Goal: Information Seeking & Learning: Learn about a topic

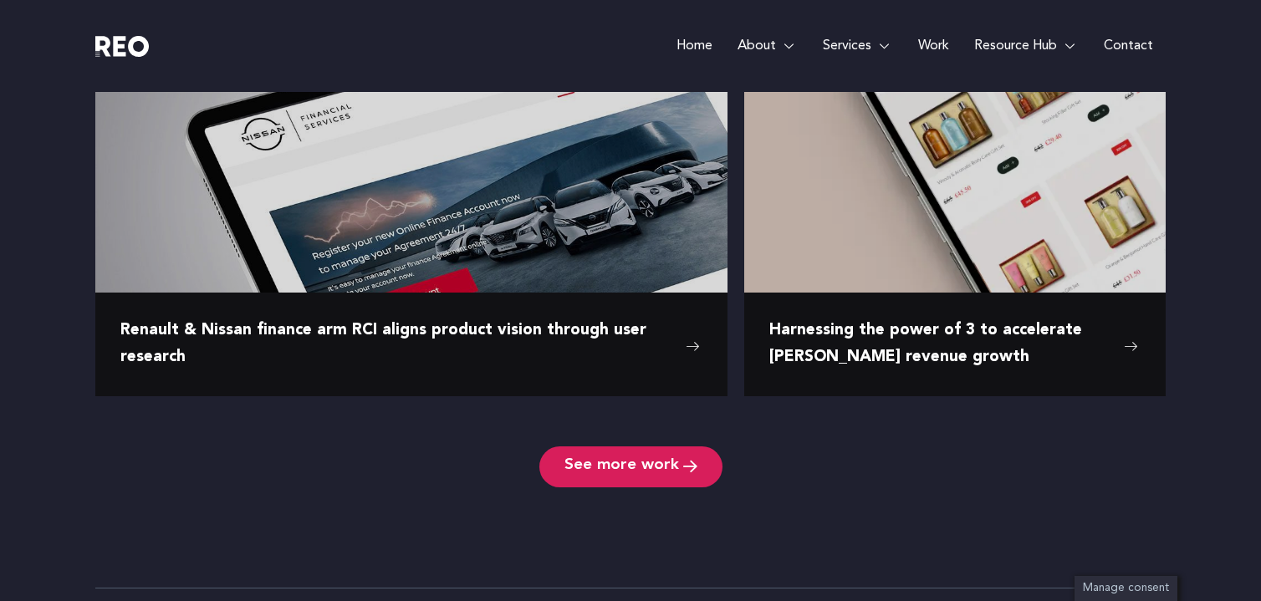
scroll to position [2736, 0]
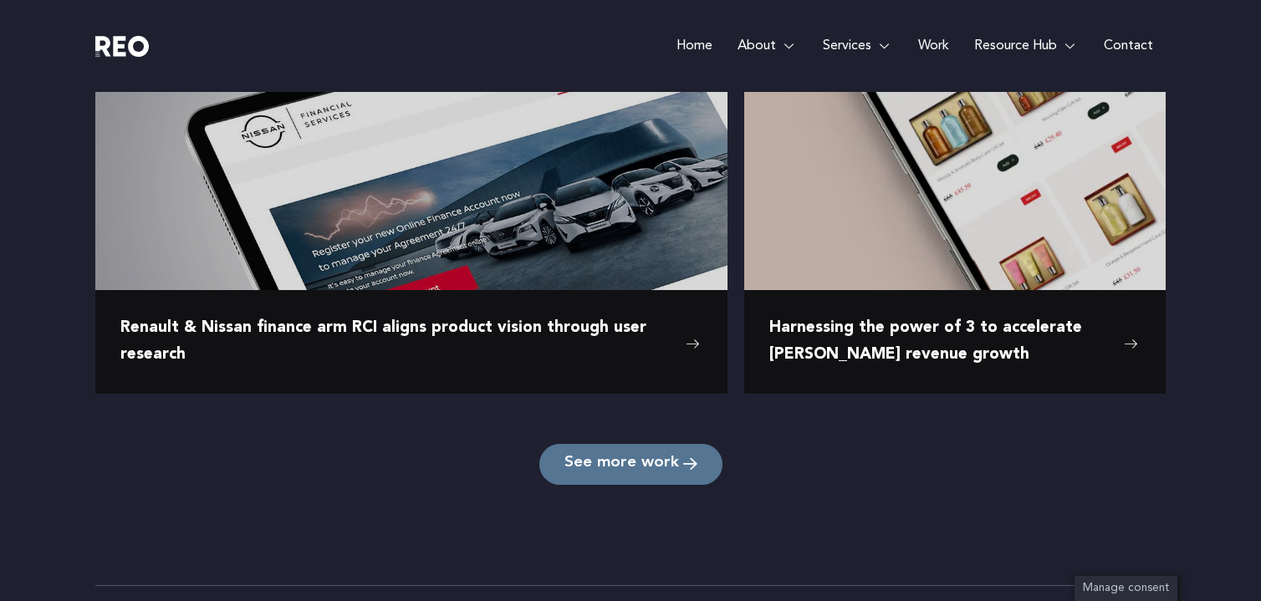
click at [605, 467] on span "See more work" at bounding box center [621, 465] width 115 height 16
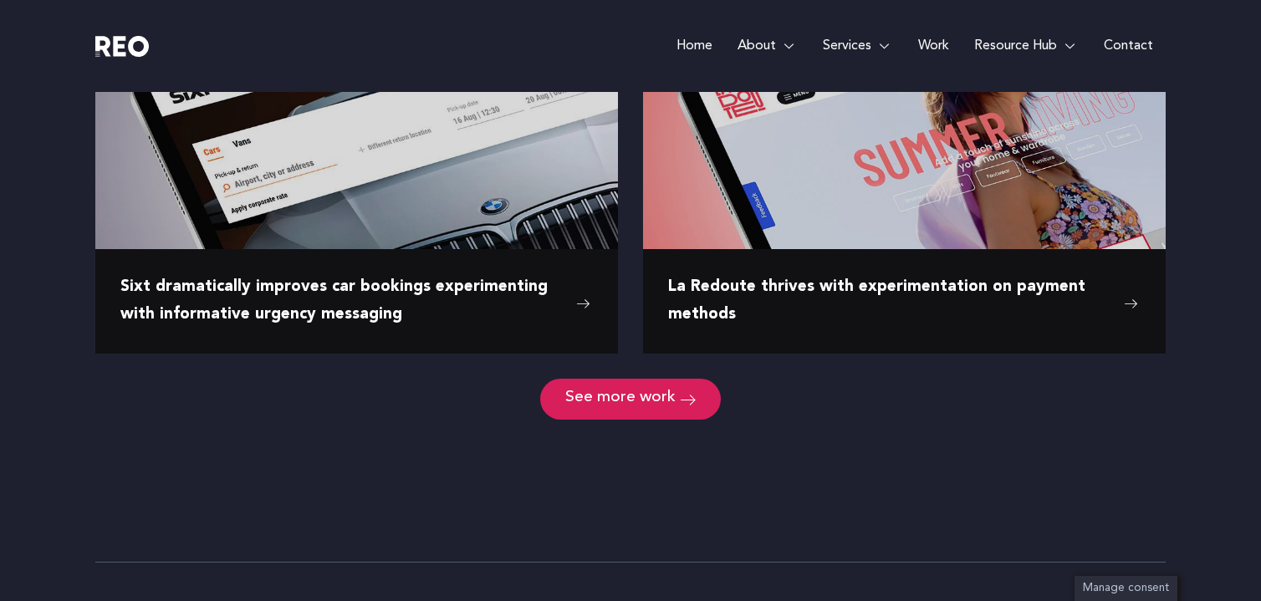
scroll to position [2253, 0]
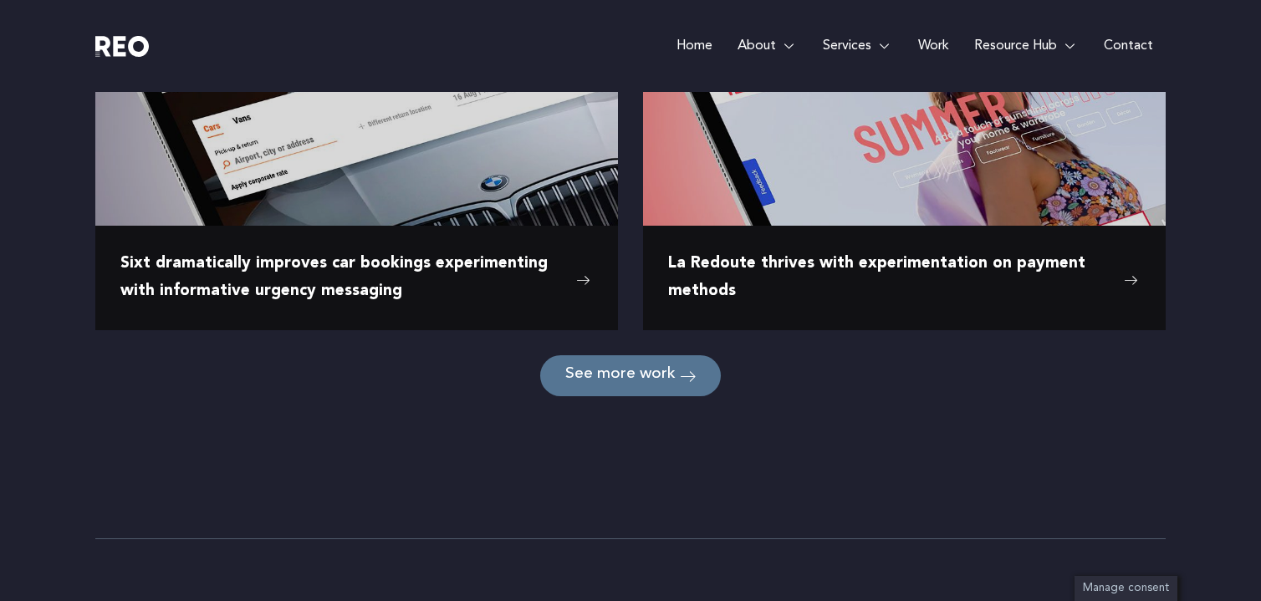
click at [607, 387] on link "See more work" at bounding box center [630, 375] width 181 height 41
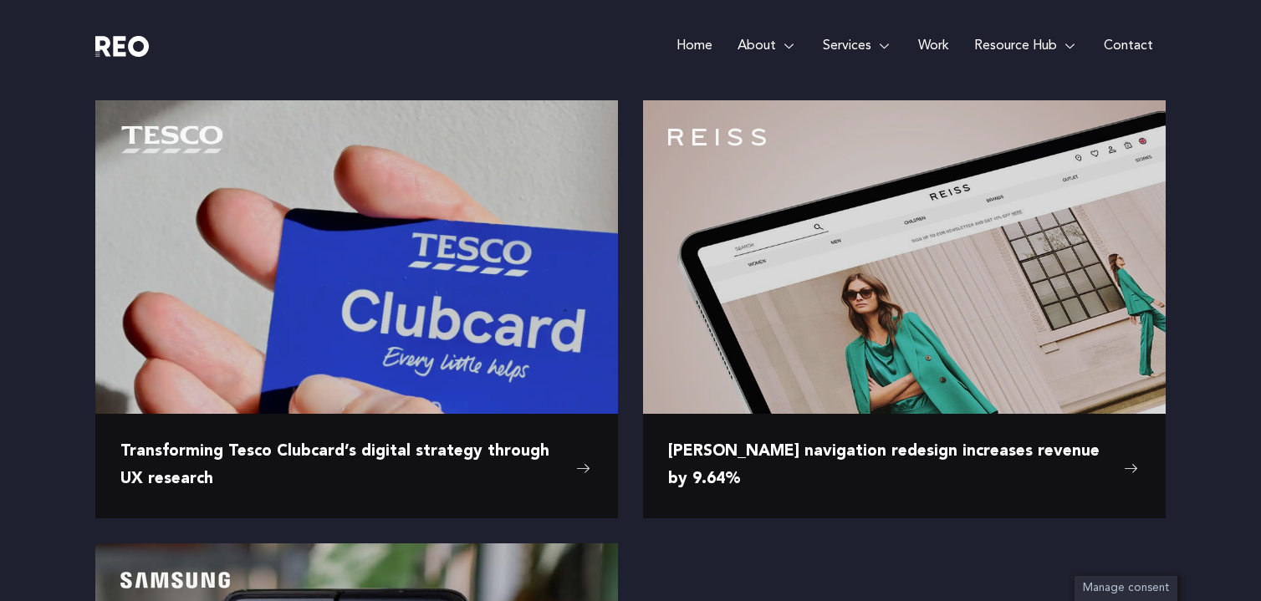
scroll to position [2503, 0]
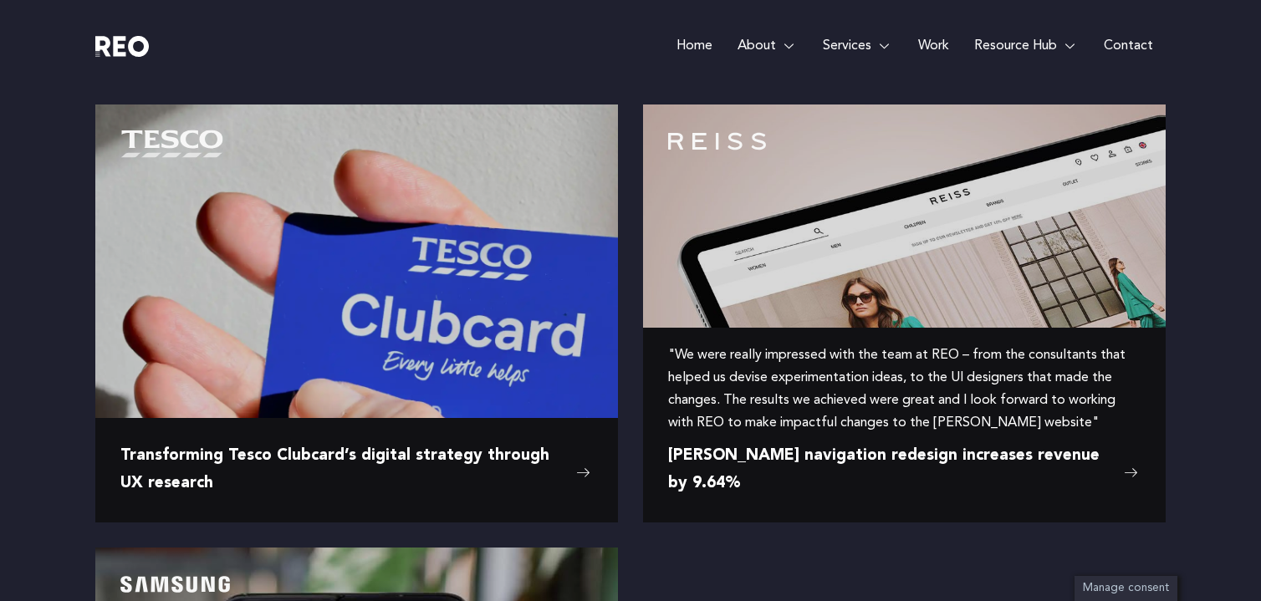
click at [807, 236] on img at bounding box center [904, 269] width 523 height 329
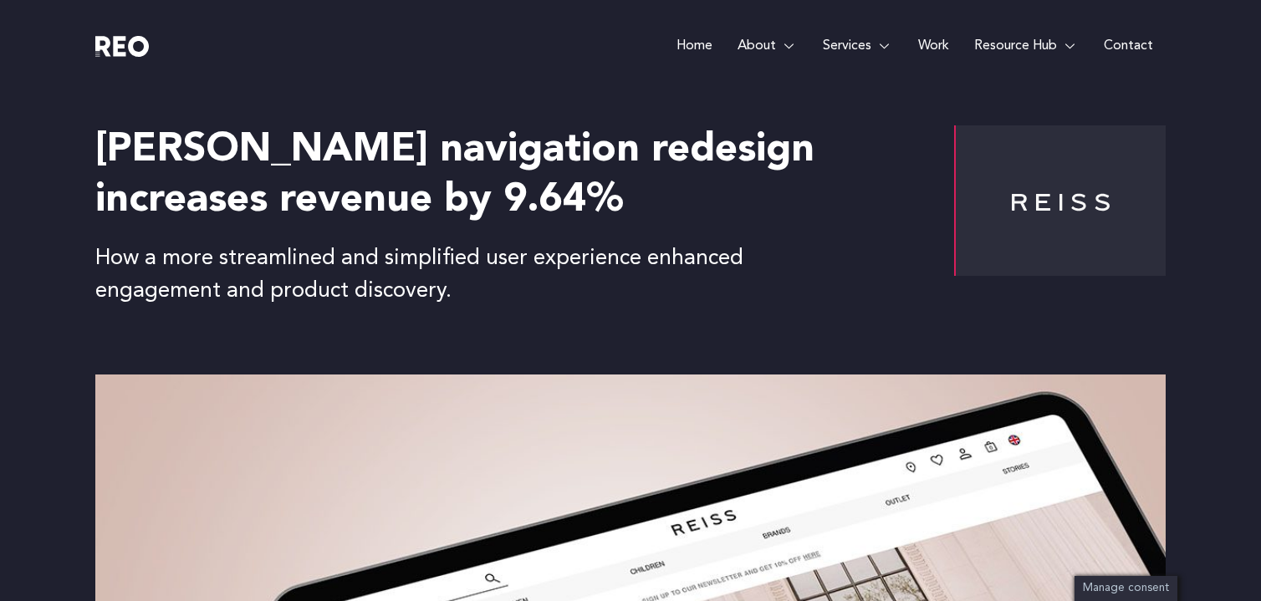
click at [602, 76] on div "Home About About us REO is a customer experience agency. We are an eclectic mix…" at bounding box center [764, 46] width 803 height 92
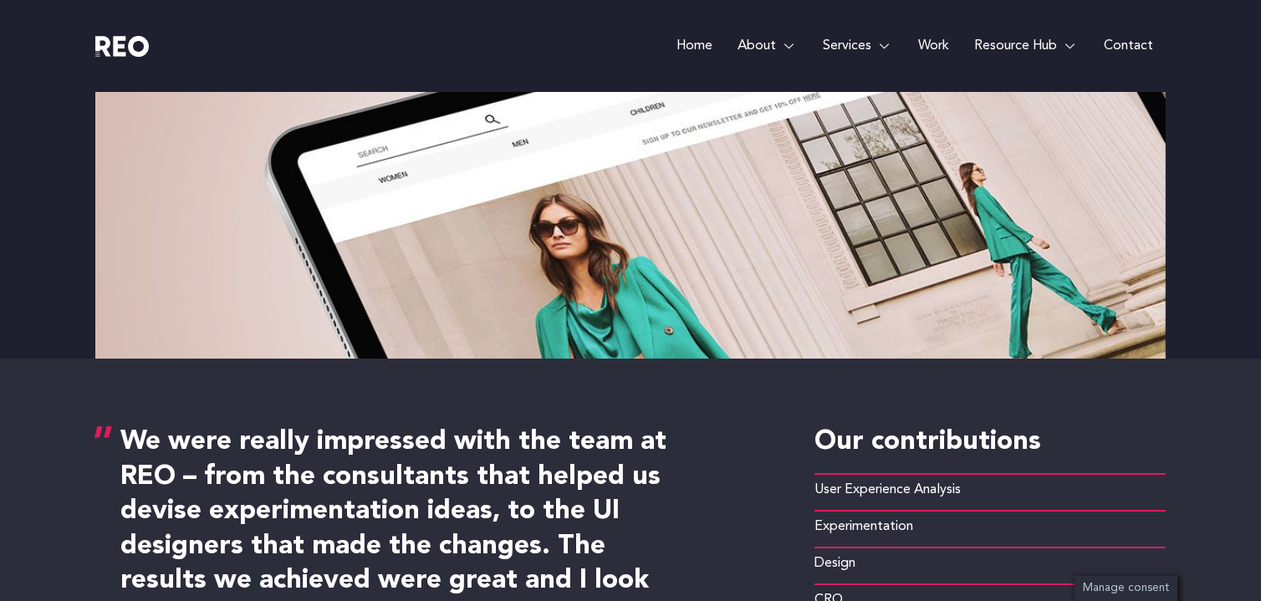
scroll to position [499, 0]
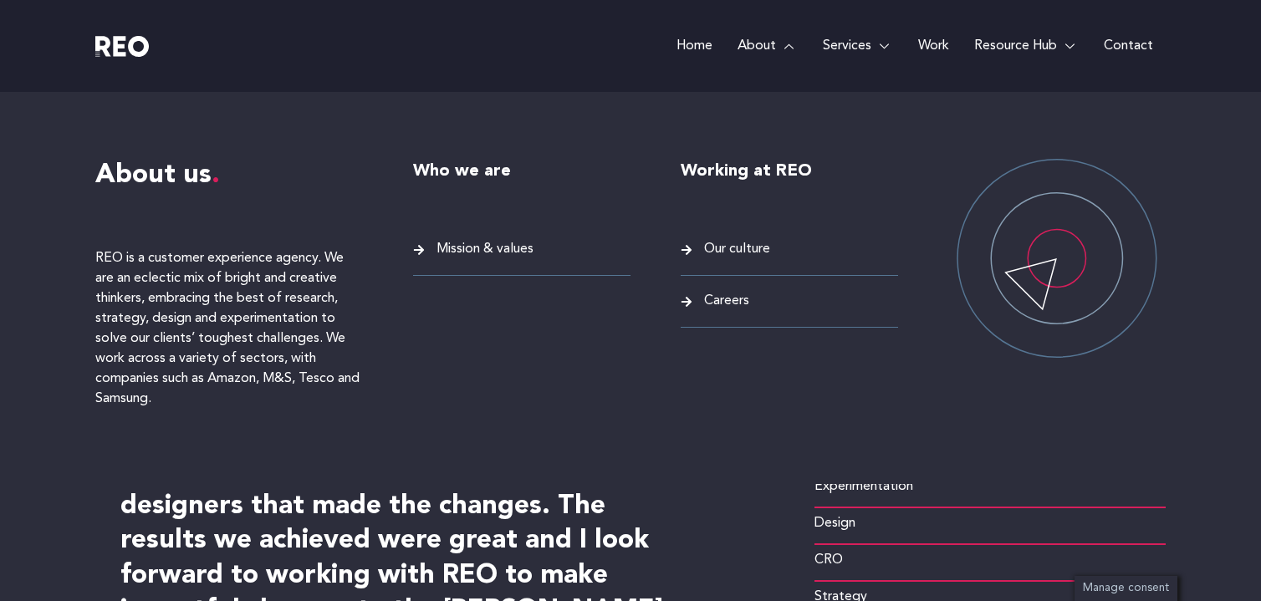
click at [468, 249] on span "Mission & values" at bounding box center [482, 249] width 101 height 23
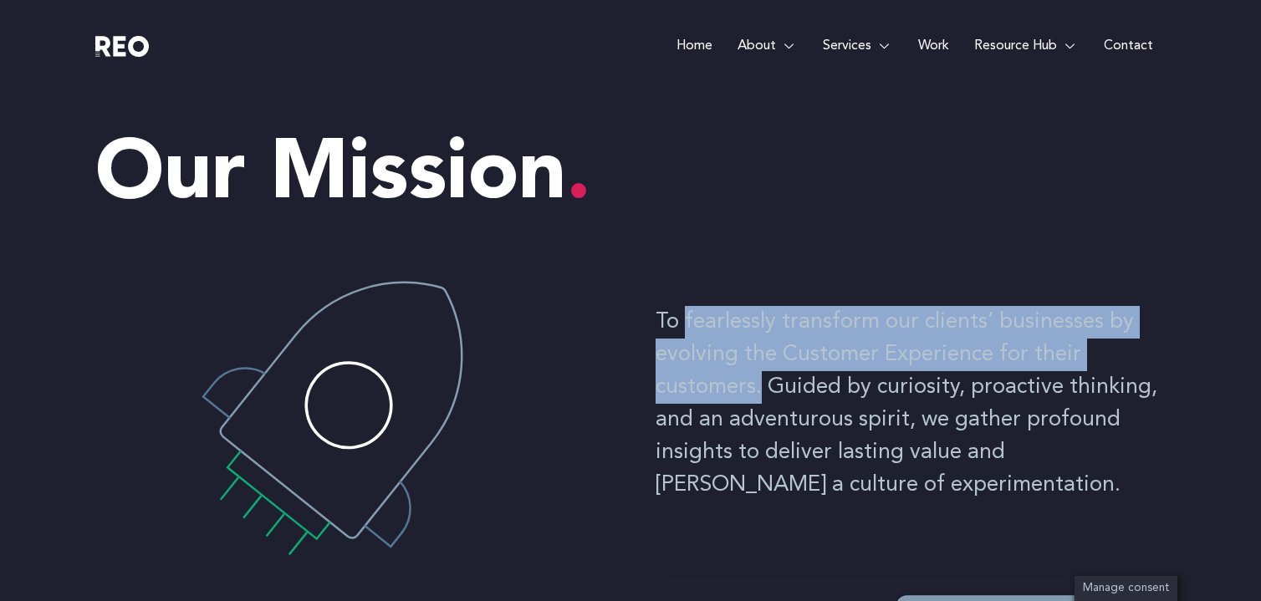
drag, startPoint x: 758, startPoint y: 386, endPoint x: 684, endPoint y: 319, distance: 100.1
click at [684, 319] on p "To fearlessly transform our clients’ businesses by evolving the Customer Experi…" at bounding box center [911, 404] width 510 height 196
copy p "fearlessly transform our clients’ businesses by evolving the Customer Experienc…"
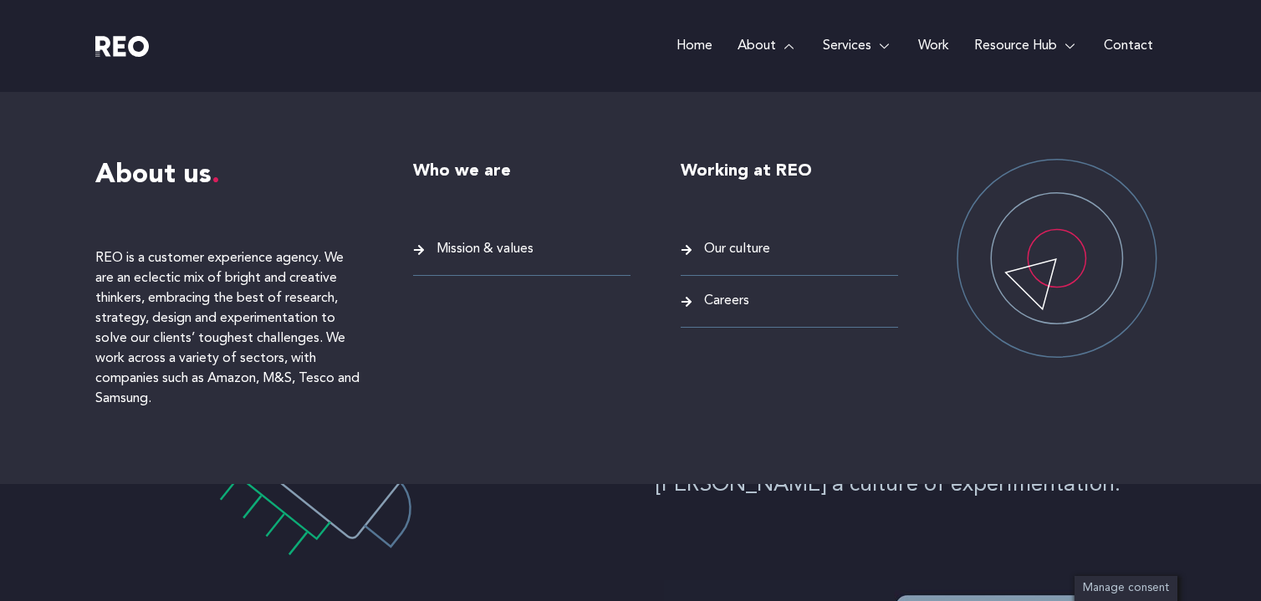
click at [740, 235] on div "Working at REO Our culture Careers" at bounding box center [789, 288] width 217 height 258
click at [742, 250] on span "Our culture" at bounding box center [735, 249] width 70 height 23
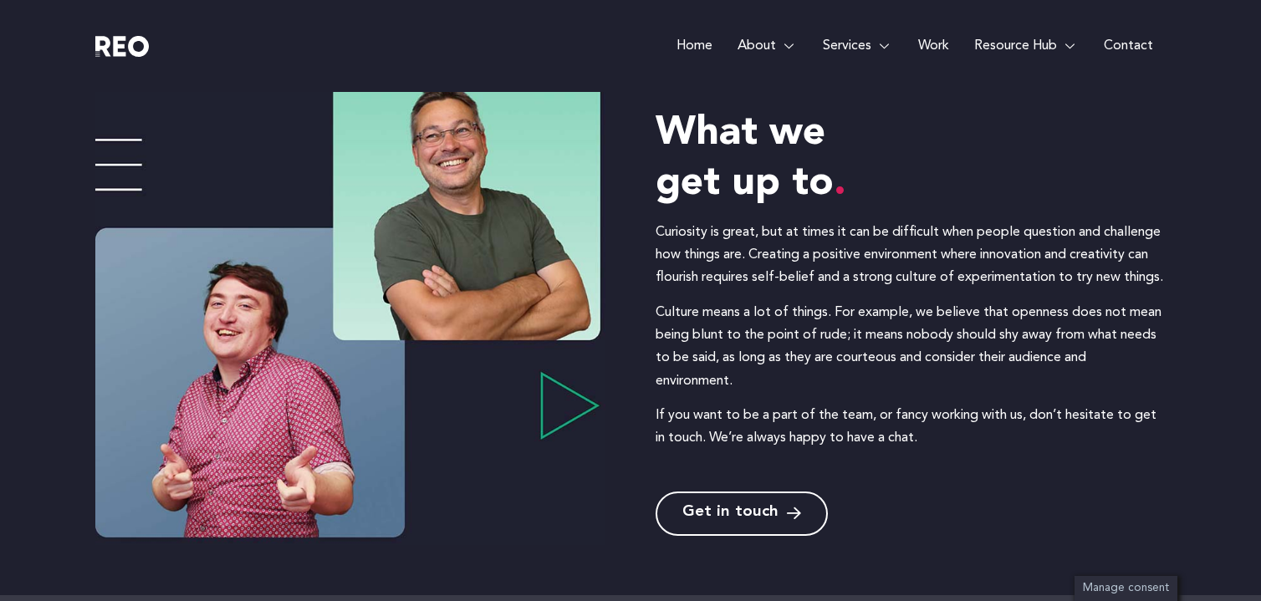
scroll to position [232, 0]
